Goal: Transaction & Acquisition: Subscribe to service/newsletter

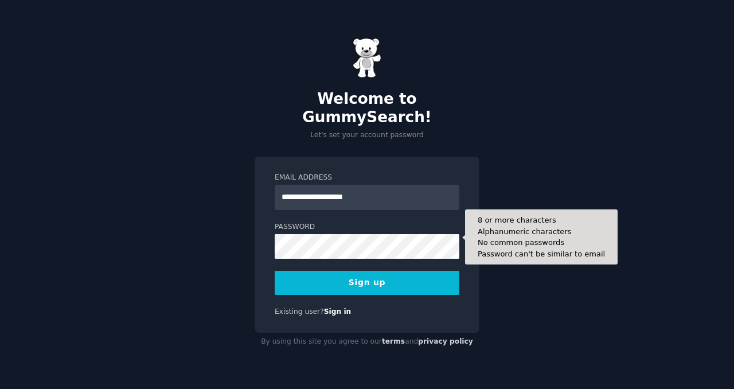
type input "**********"
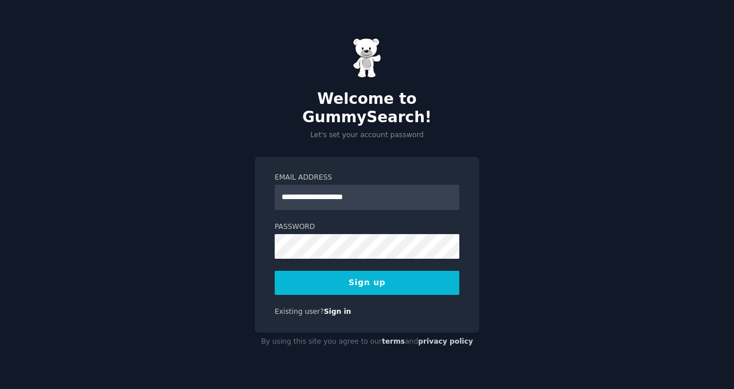
click at [343, 271] on button "Sign up" at bounding box center [367, 283] width 185 height 24
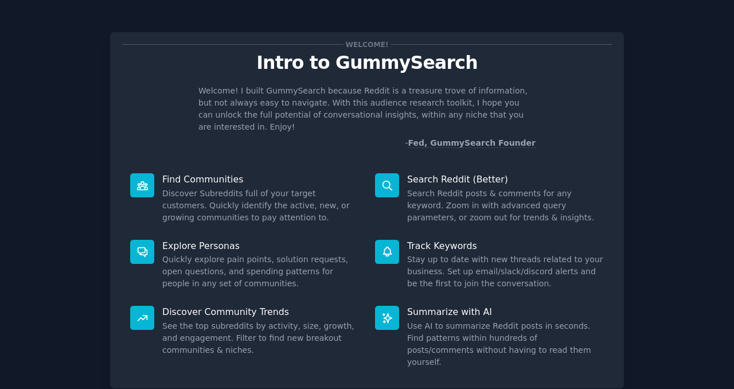
scroll to position [60, 0]
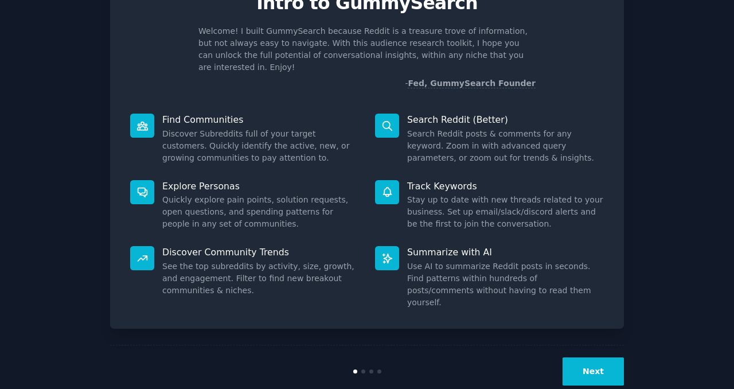
click at [578, 357] on button "Next" at bounding box center [593, 371] width 61 height 28
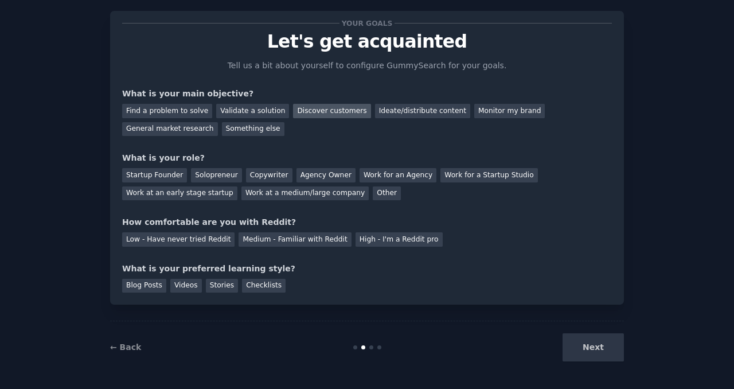
click at [299, 112] on div "Discover customers" at bounding box center [331, 111] width 77 height 14
click at [153, 178] on div "Startup Founder" at bounding box center [154, 175] width 65 height 14
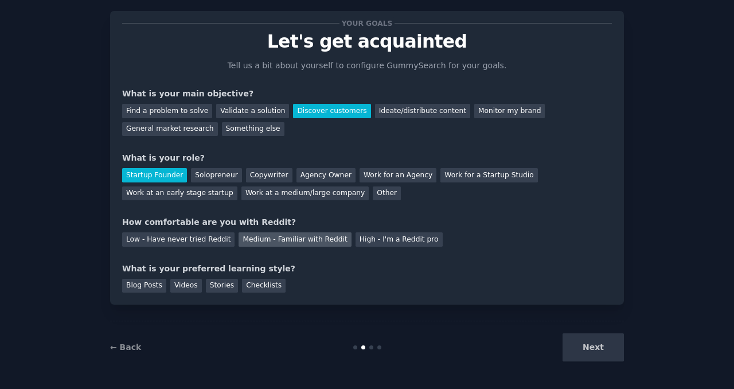
click at [239, 244] on div "Medium - Familiar with Reddit" at bounding box center [295, 239] width 112 height 14
click at [212, 290] on div "Stories" at bounding box center [222, 286] width 32 height 14
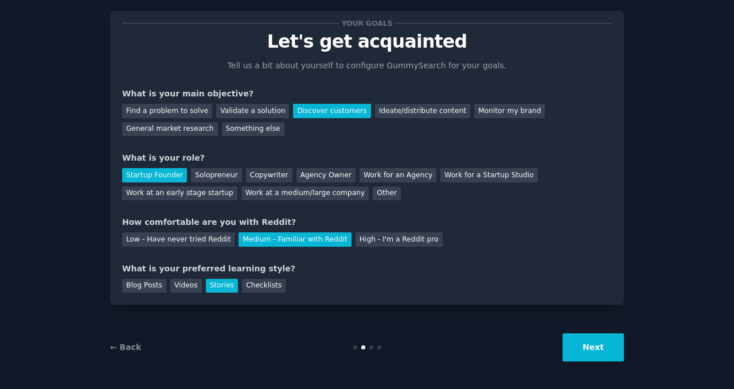
click at [584, 351] on button "Next" at bounding box center [593, 347] width 61 height 28
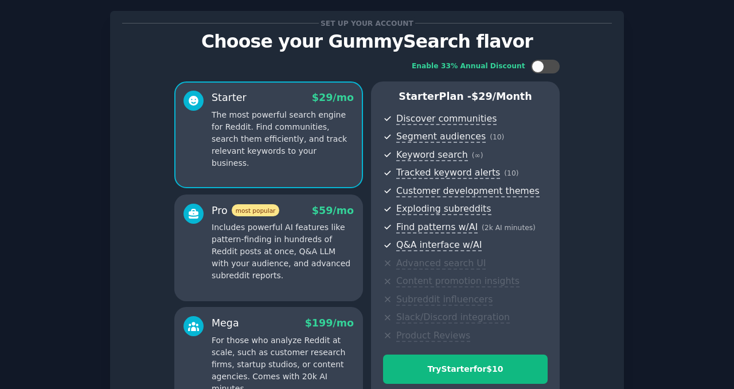
scroll to position [154, 0]
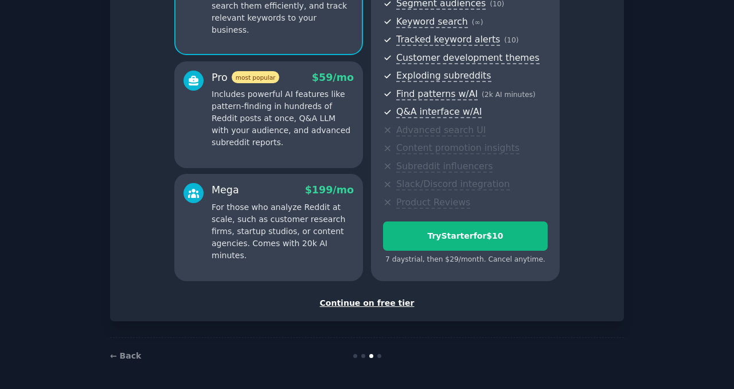
click at [362, 298] on div "Continue on free tier" at bounding box center [367, 303] width 490 height 12
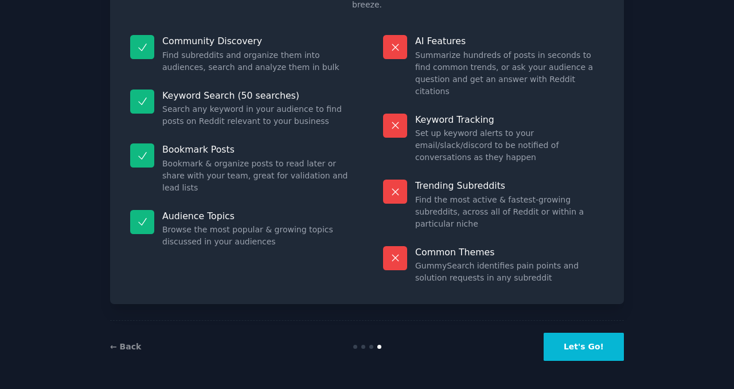
scroll to position [57, 0]
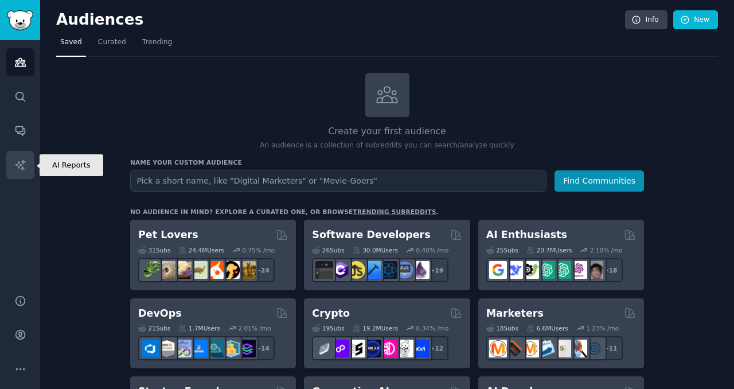
click at [24, 160] on icon "Sidebar" at bounding box center [20, 165] width 12 height 12
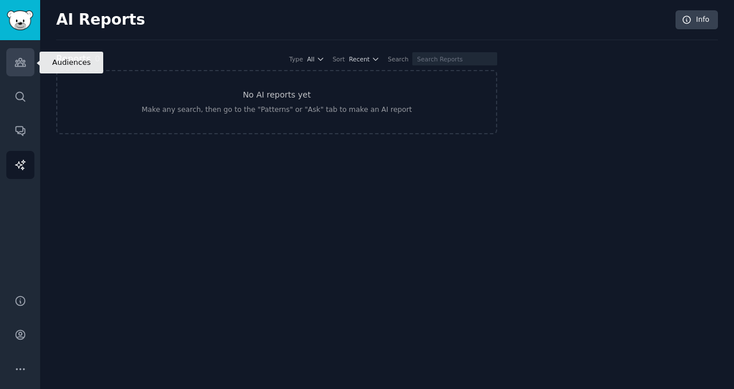
click at [15, 66] on icon "Sidebar" at bounding box center [20, 62] width 10 height 8
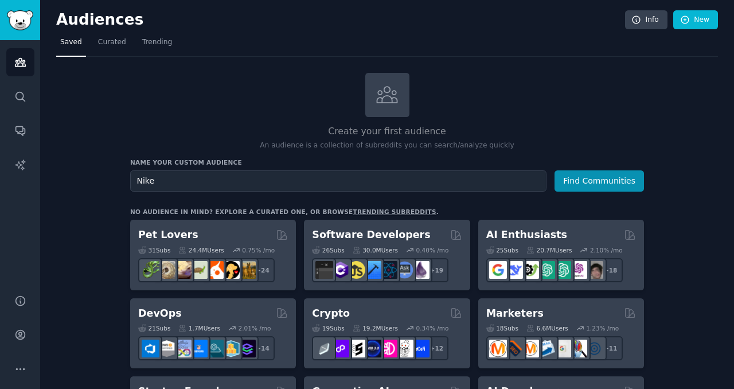
type input "Nike"
click at [555, 170] on button "Find Communities" at bounding box center [599, 180] width 89 height 21
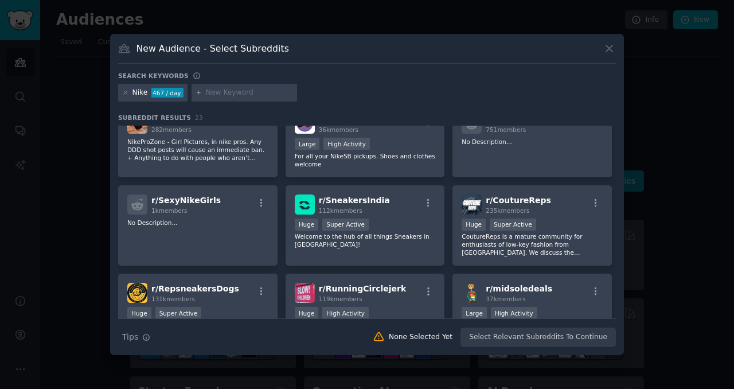
scroll to position [122, 0]
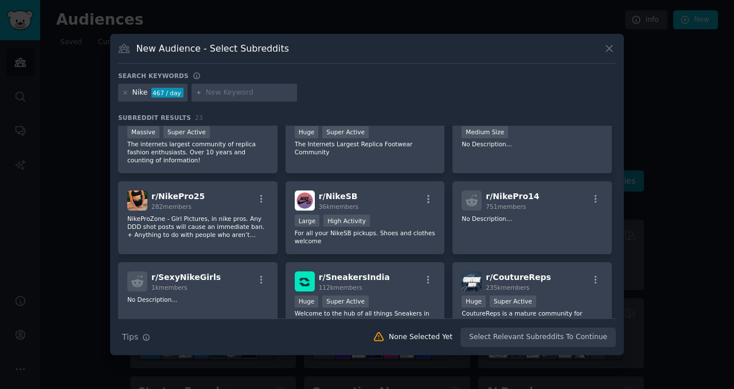
click at [616, 45] on div "New Audience - Select Subreddits Search keywords Nike 467 / day Subreddit Resul…" at bounding box center [367, 195] width 514 height 322
click at [614, 45] on icon at bounding box center [609, 48] width 12 height 12
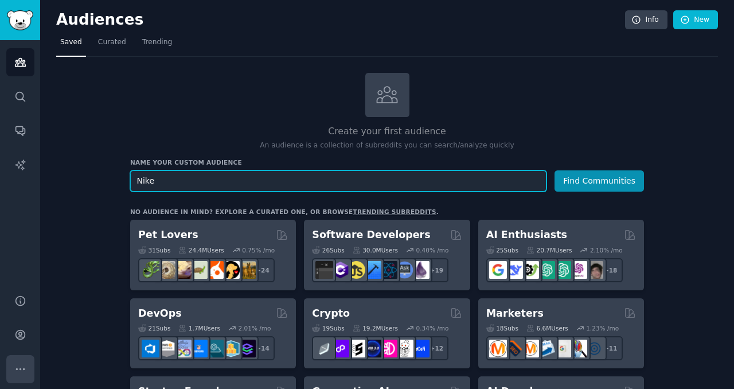
click at [11, 376] on button "More" at bounding box center [20, 369] width 28 height 28
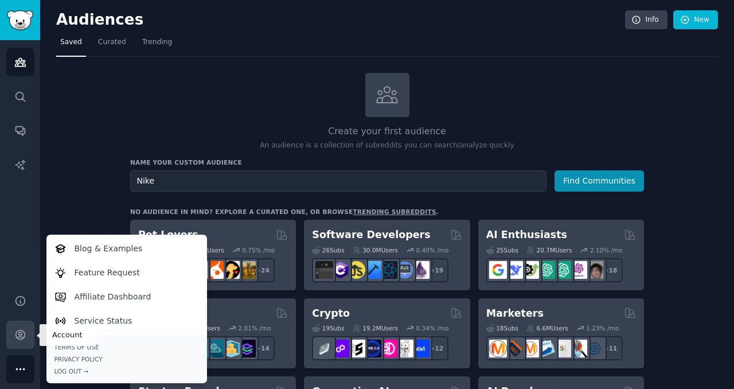
click at [14, 348] on link "Account" at bounding box center [20, 335] width 28 height 28
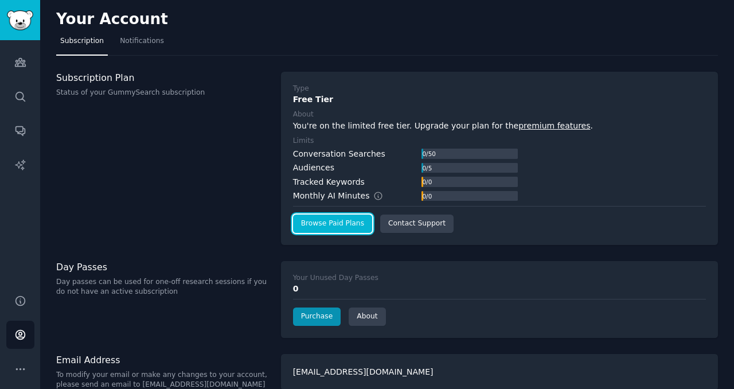
click at [320, 225] on link "Browse Paid Plans" at bounding box center [332, 223] width 79 height 18
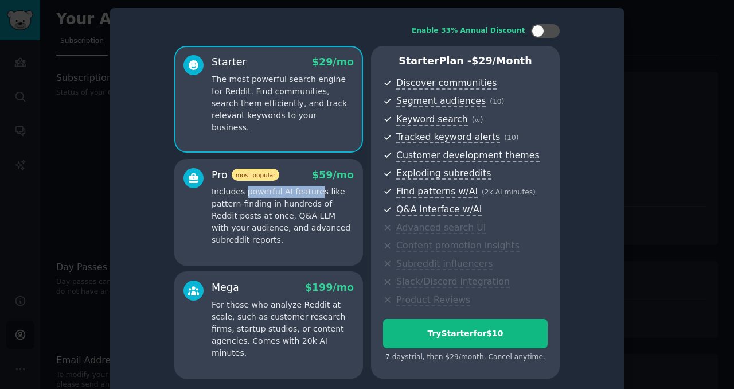
drag, startPoint x: 243, startPoint y: 193, endPoint x: 310, endPoint y: 195, distance: 67.7
click at [310, 195] on p "Includes powerful AI features like pattern-finding in hundreds of Reddit posts …" at bounding box center [283, 216] width 142 height 60
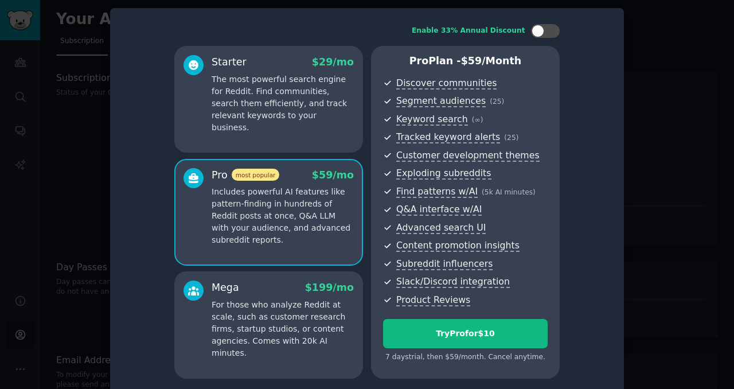
click at [586, 171] on div "Enable 33% Annual Discount Starter $ 29 /mo The most powerful search engine for…" at bounding box center [367, 201] width 498 height 370
